Goal: Book appointment/travel/reservation

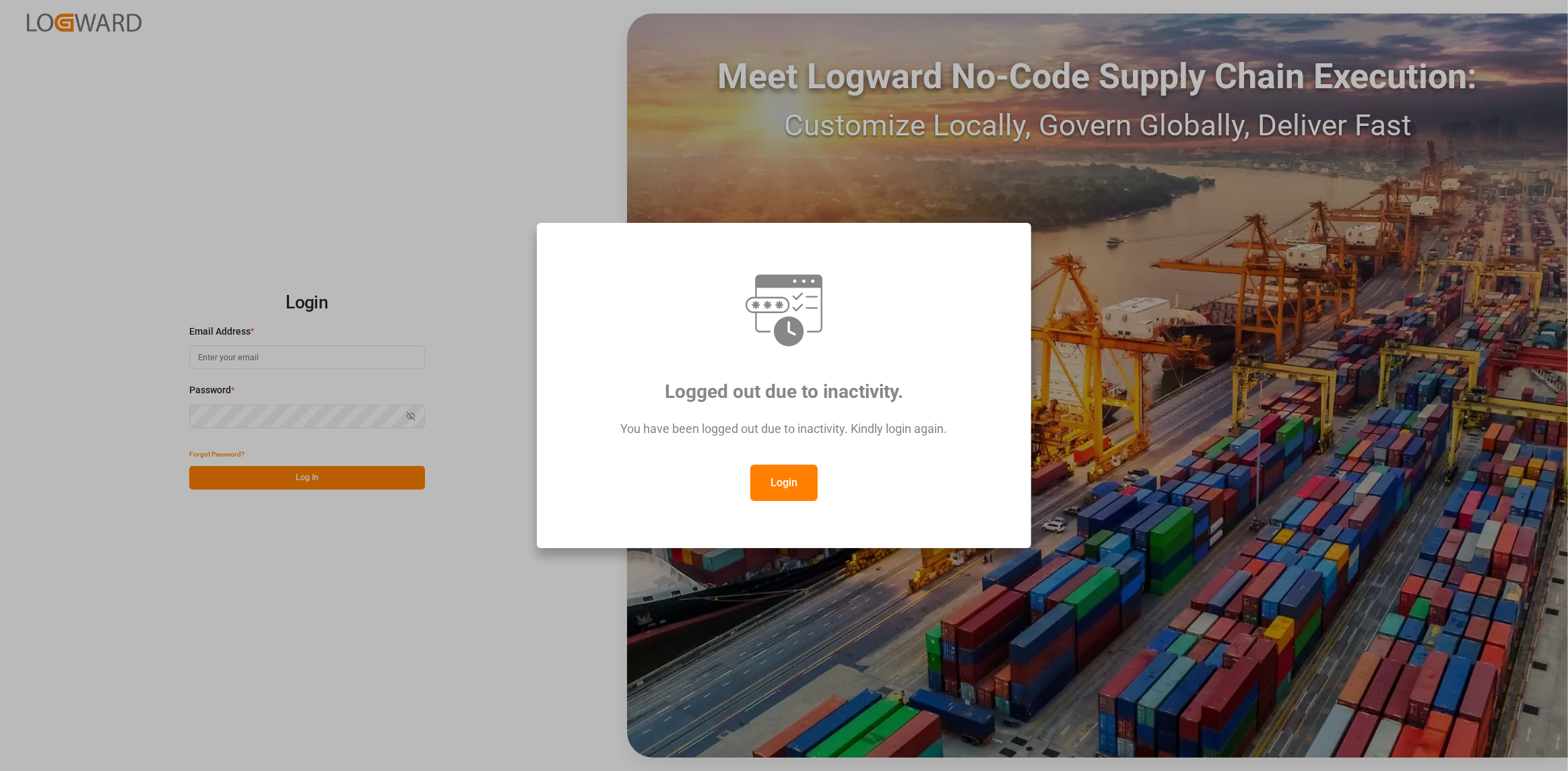
click at [787, 491] on button "Login" at bounding box center [784, 483] width 68 height 37
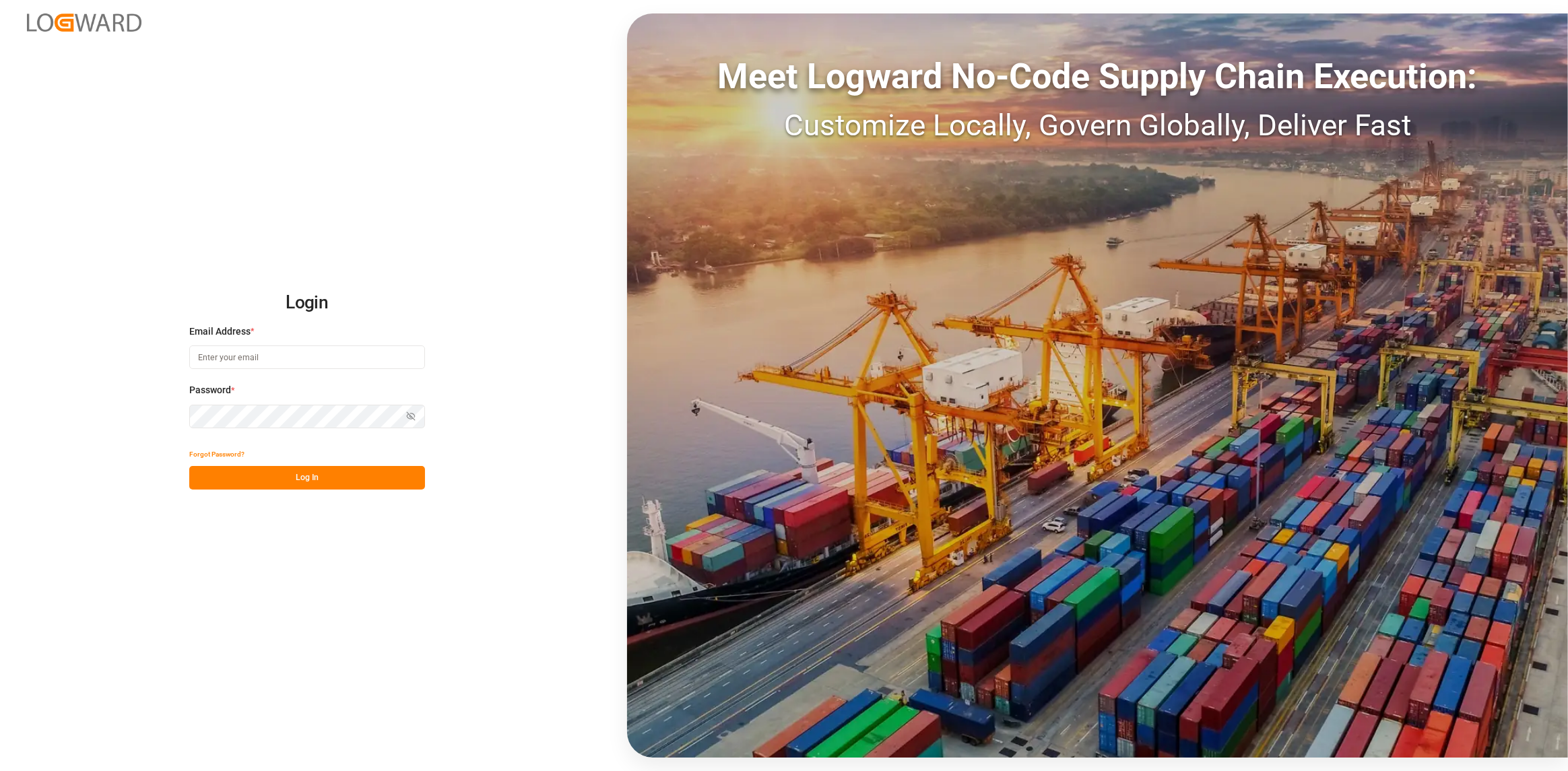
click at [366, 363] on input at bounding box center [307, 357] width 236 height 23
type input "[PERSON_NAME][EMAIL_ADDRESS][DOMAIN_NAME]"
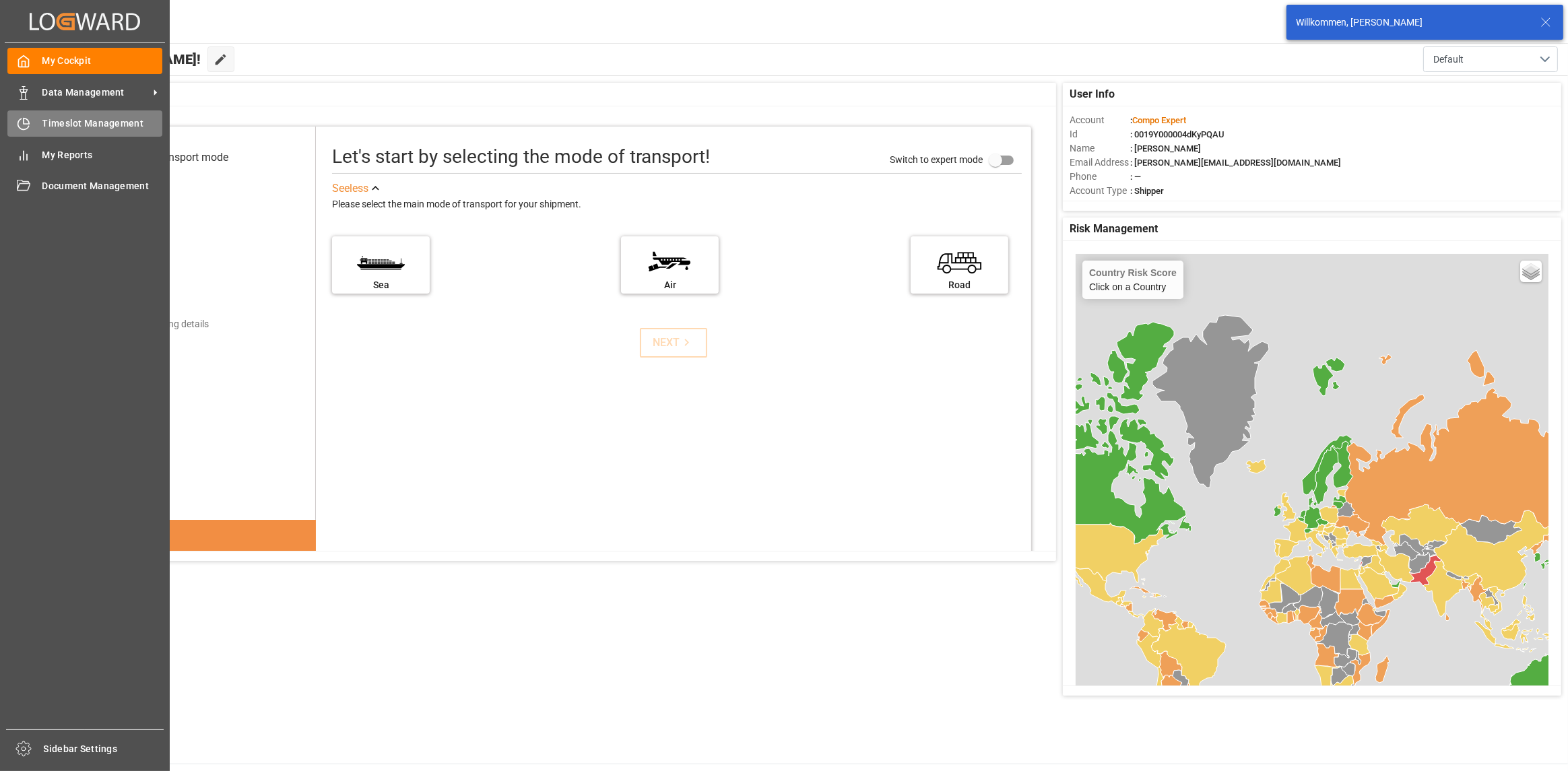
click at [29, 119] on icon at bounding box center [24, 124] width 13 height 13
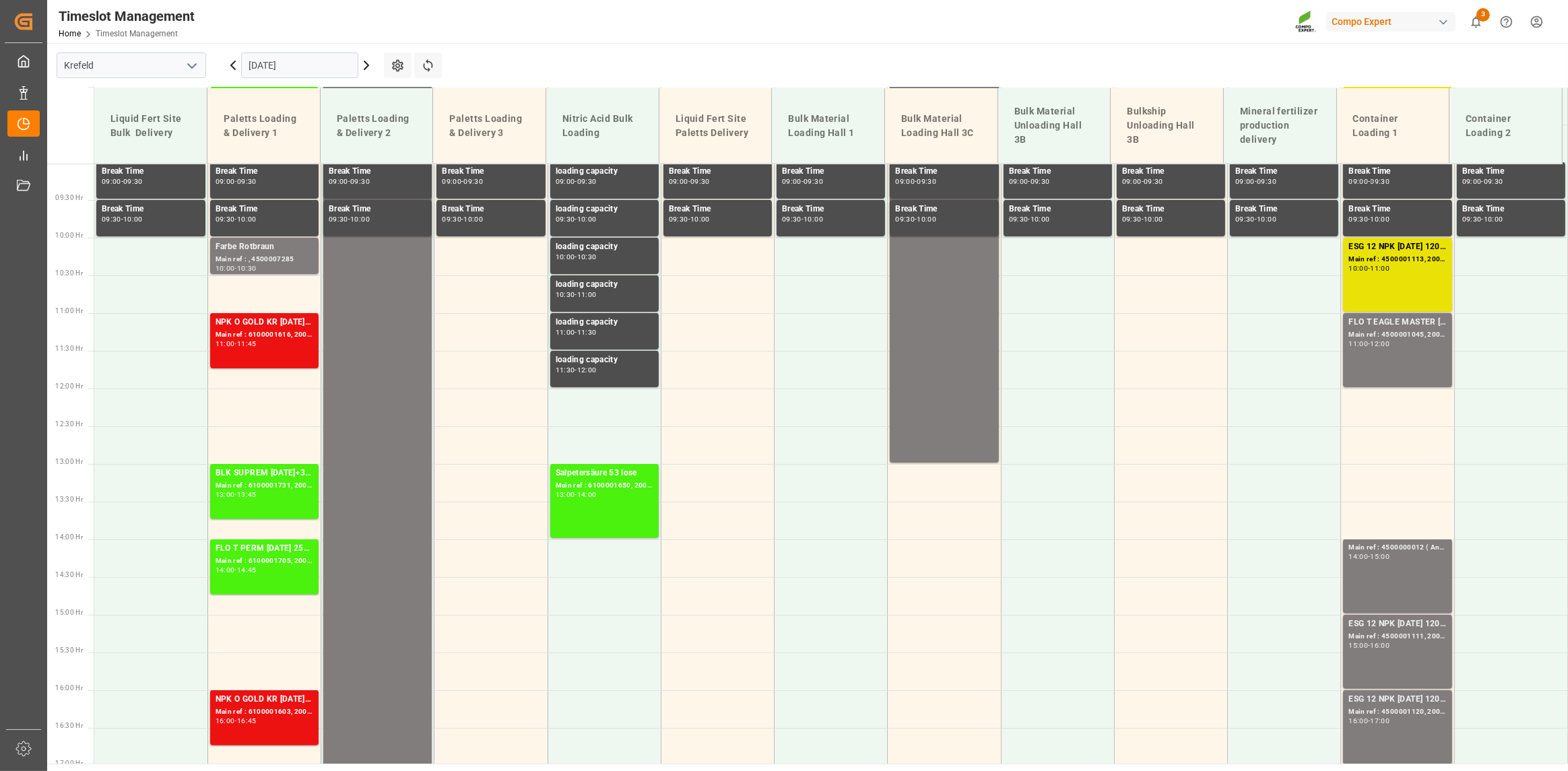
scroll to position [679, 0]
click at [644, 512] on div "Salpetersäure 53 lose Main ref : 6100001650, 2000001399 13:00 - 14:00" at bounding box center [604, 502] width 98 height 69
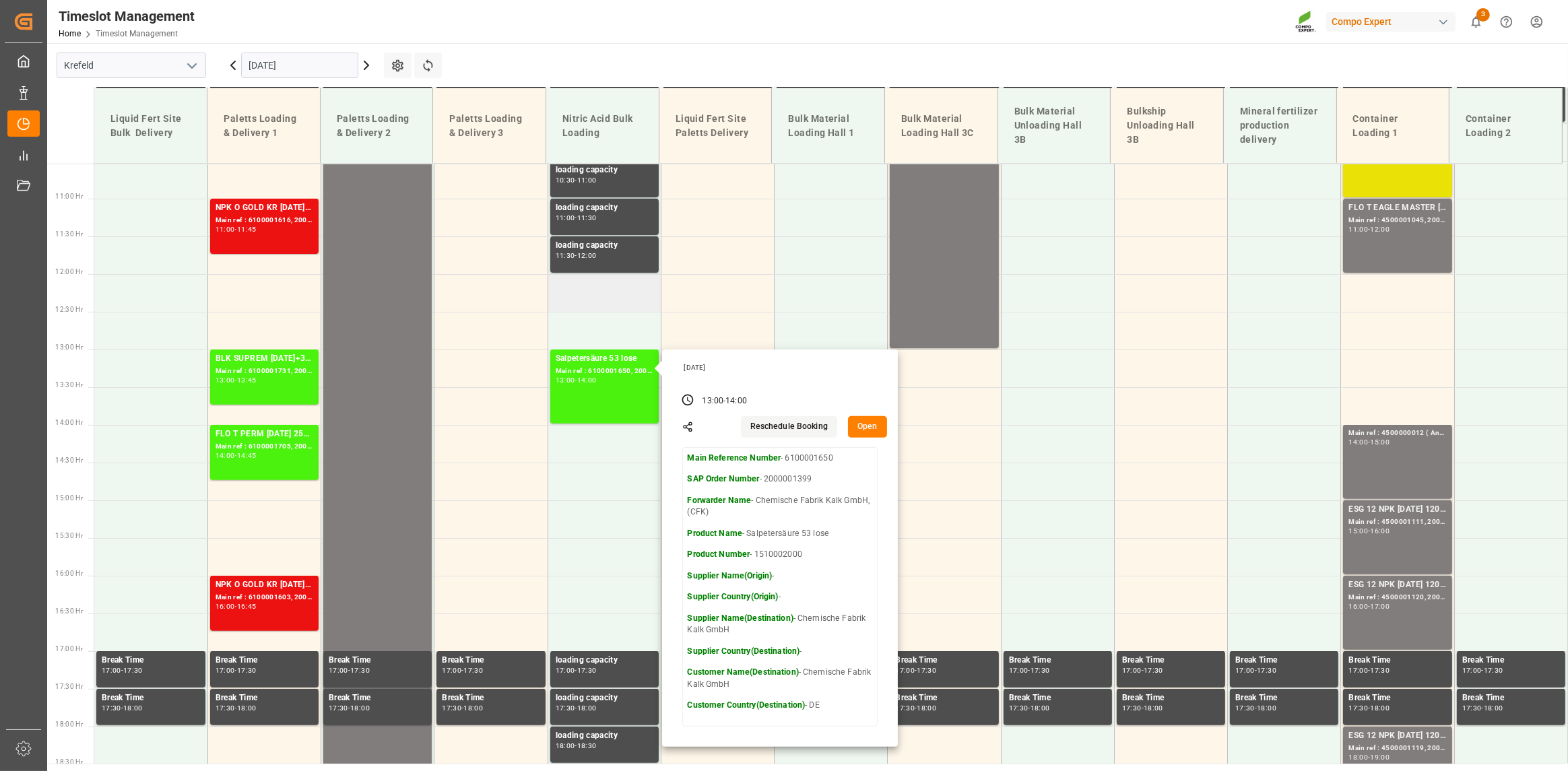
scroll to position [1016, 0]
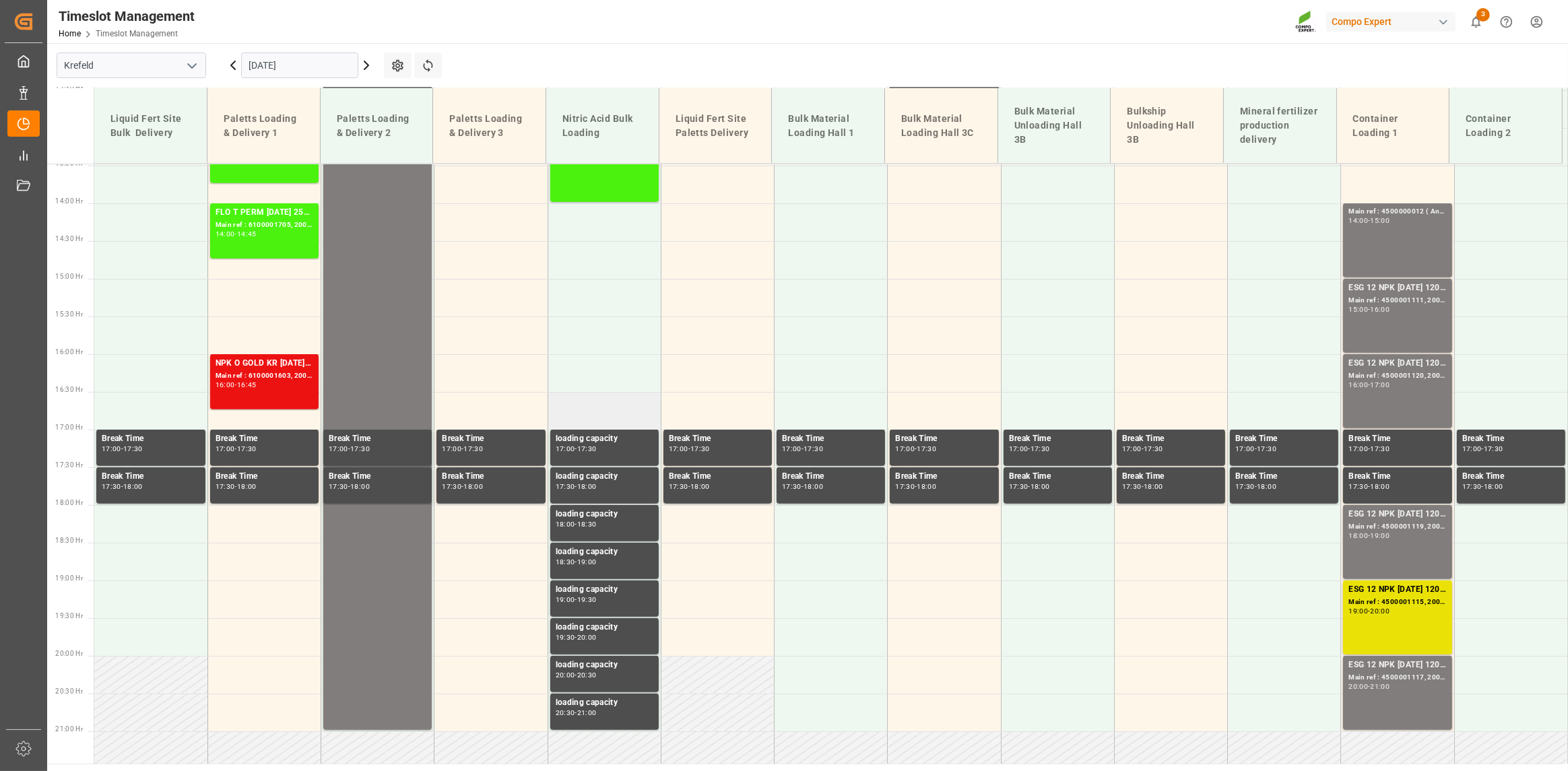
click at [596, 417] on td at bounding box center [604, 410] width 113 height 37
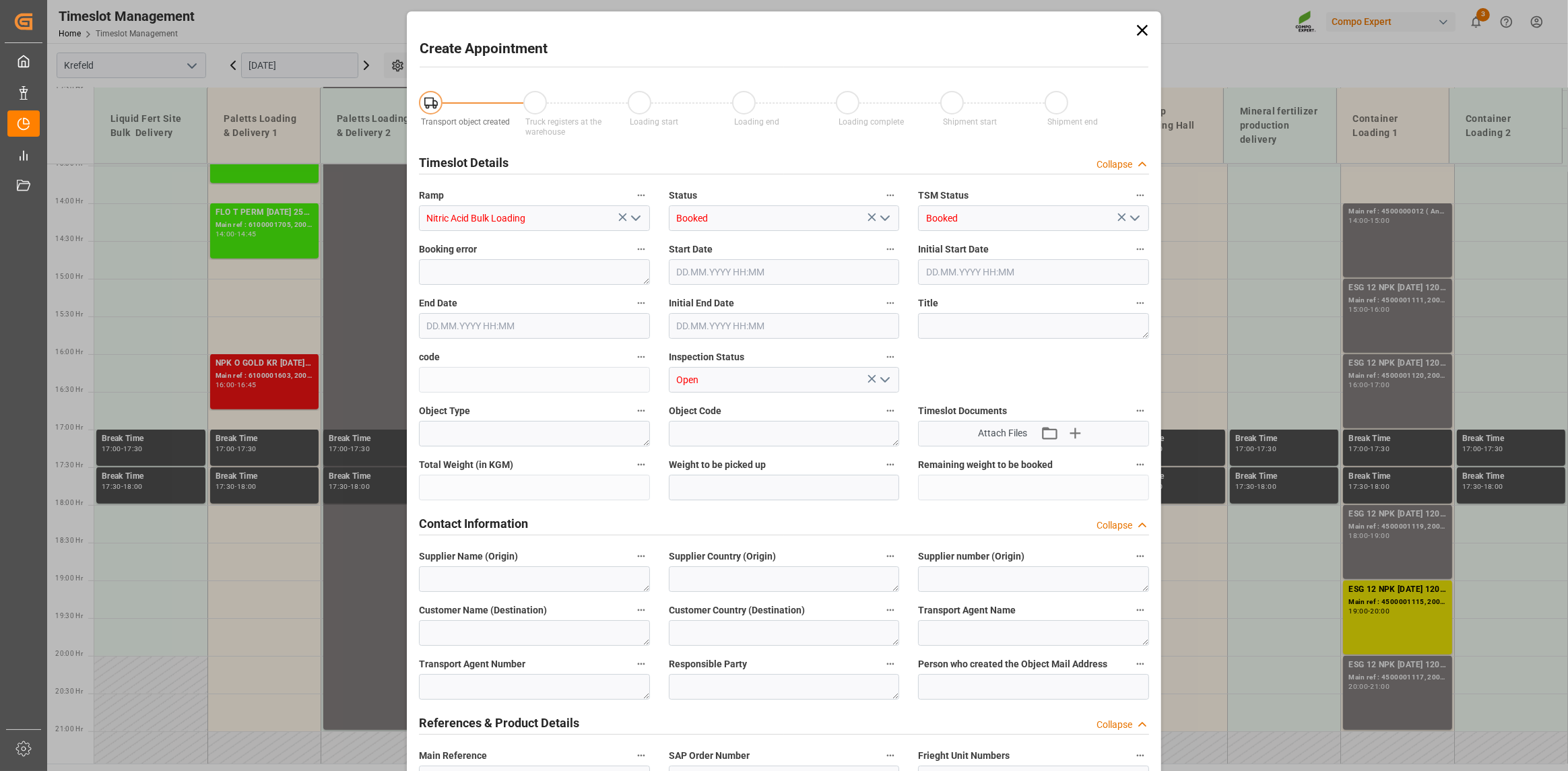
click at [594, 259] on label "Booking error" at bounding box center [534, 250] width 231 height 19
click at [632, 258] on button "Booking error" at bounding box center [641, 249] width 18 height 18
type input "[DATE] 16:30"
type input "[DATE] 17:00"
click at [1149, 31] on div at bounding box center [784, 386] width 1568 height 771
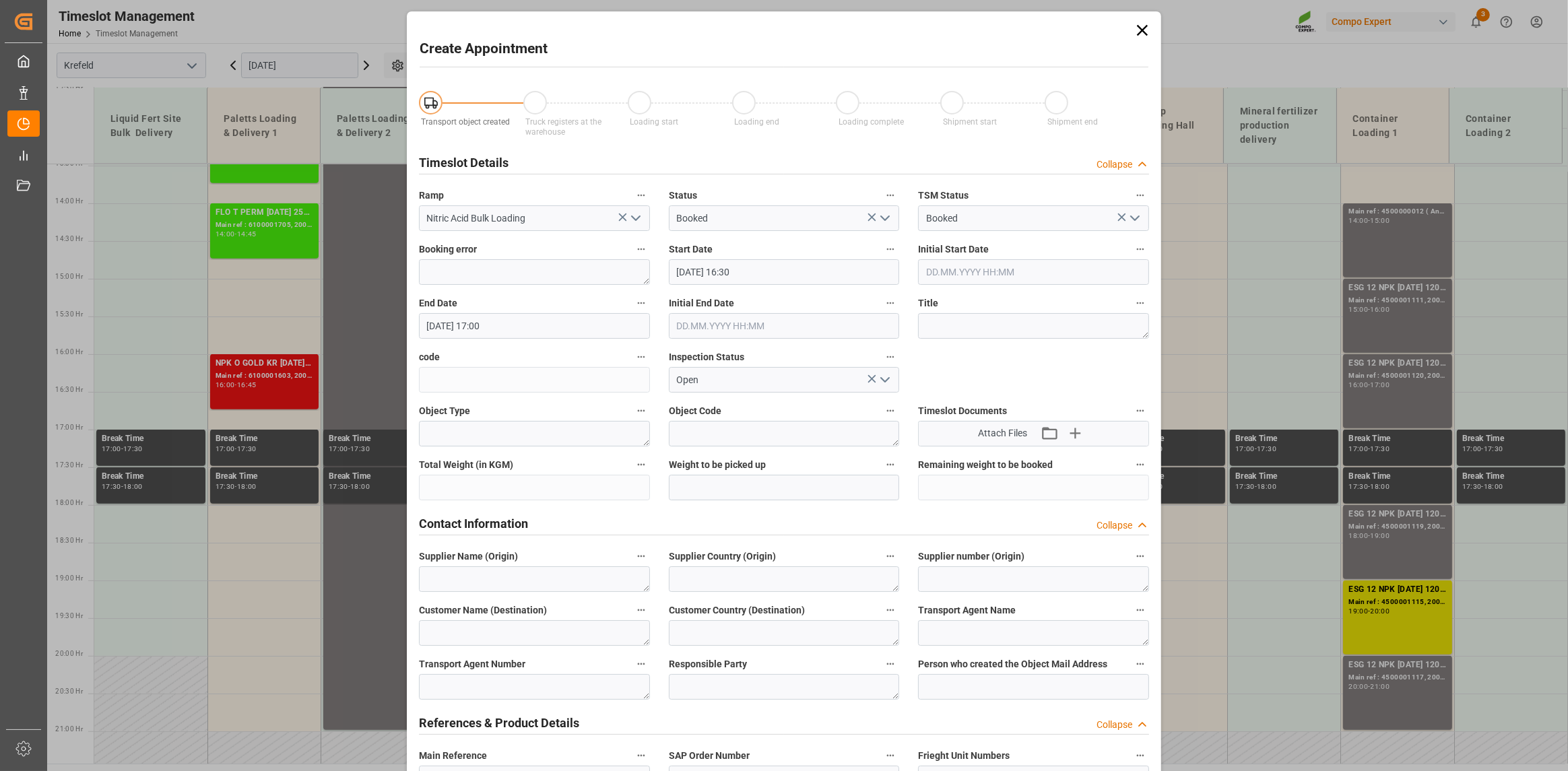
click at [1141, 31] on icon at bounding box center [1142, 30] width 11 height 11
